Goal: Navigation & Orientation: Find specific page/section

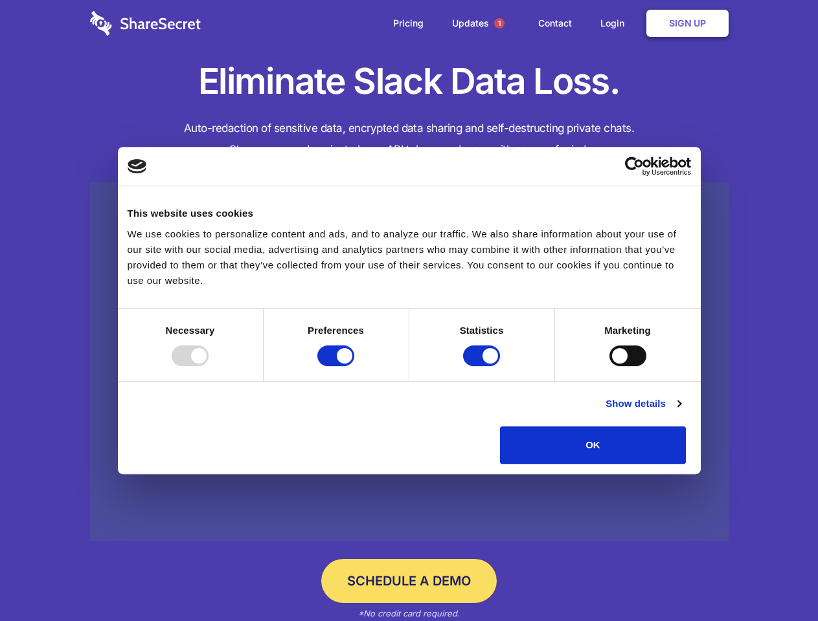
click at [208, 366] on div at bounding box center [190, 356] width 37 height 21
click at [354, 366] on input "Preferences" at bounding box center [335, 356] width 37 height 21
checkbox input "false"
click at [483, 366] on input "Statistics" at bounding box center [481, 356] width 37 height 21
checkbox input "false"
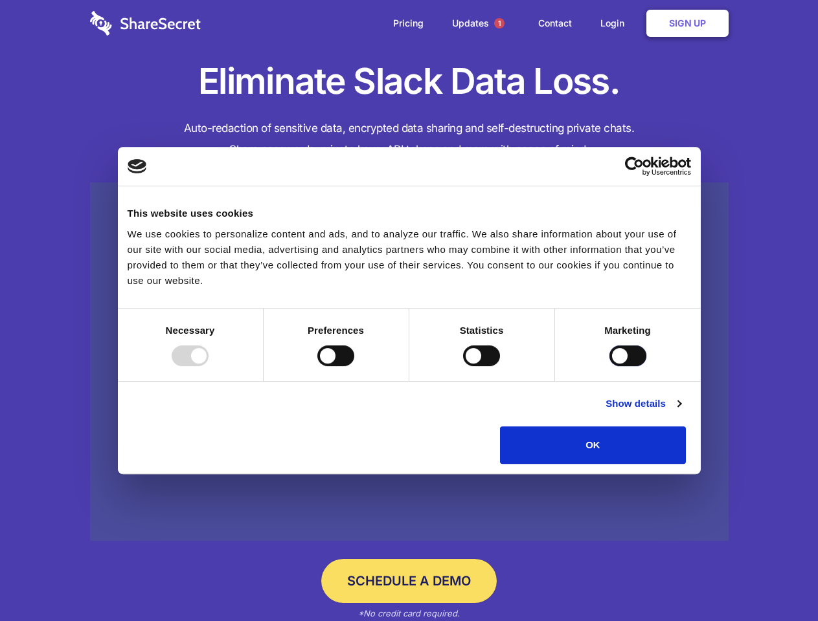
click at [609, 366] on input "Marketing" at bounding box center [627, 356] width 37 height 21
checkbox input "true"
click at [680, 412] on link "Show details" at bounding box center [642, 404] width 75 height 16
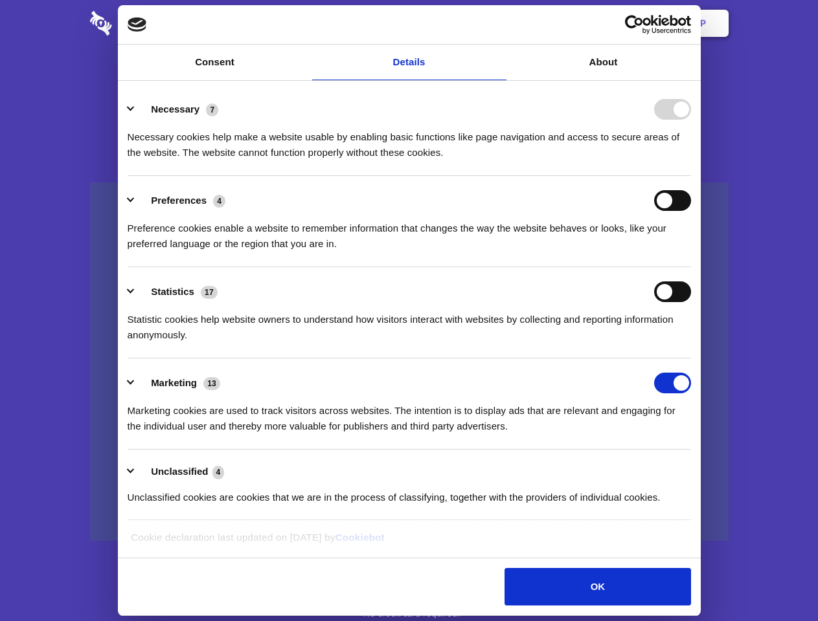
click at [691, 176] on li "Necessary 7 Necessary cookies help make a website usable by enabling basic func…" at bounding box center [409, 130] width 563 height 91
click at [498, 23] on span "1" at bounding box center [499, 23] width 10 height 10
